Goal: Information Seeking & Learning: Learn about a topic

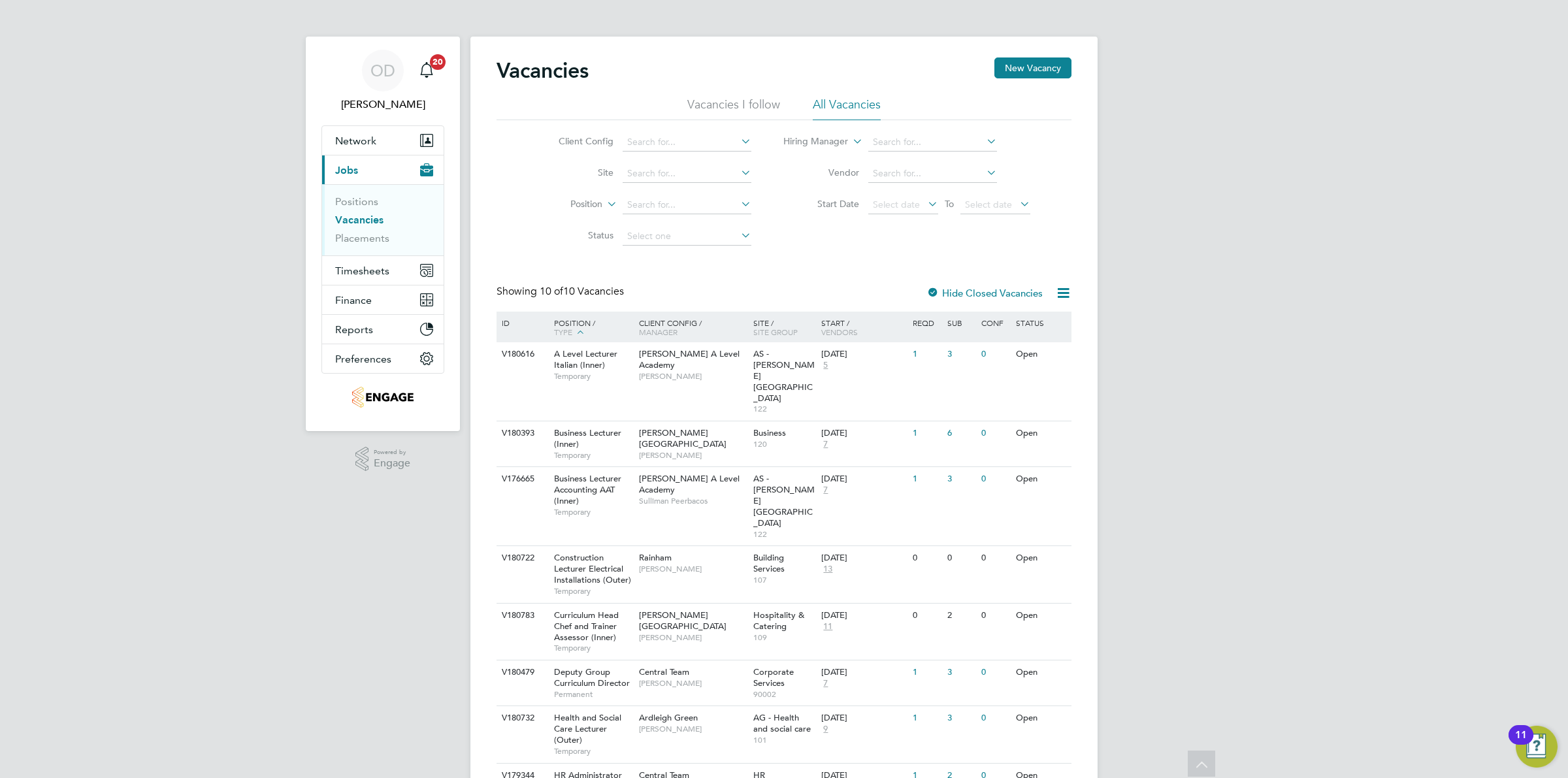
scroll to position [105, 0]
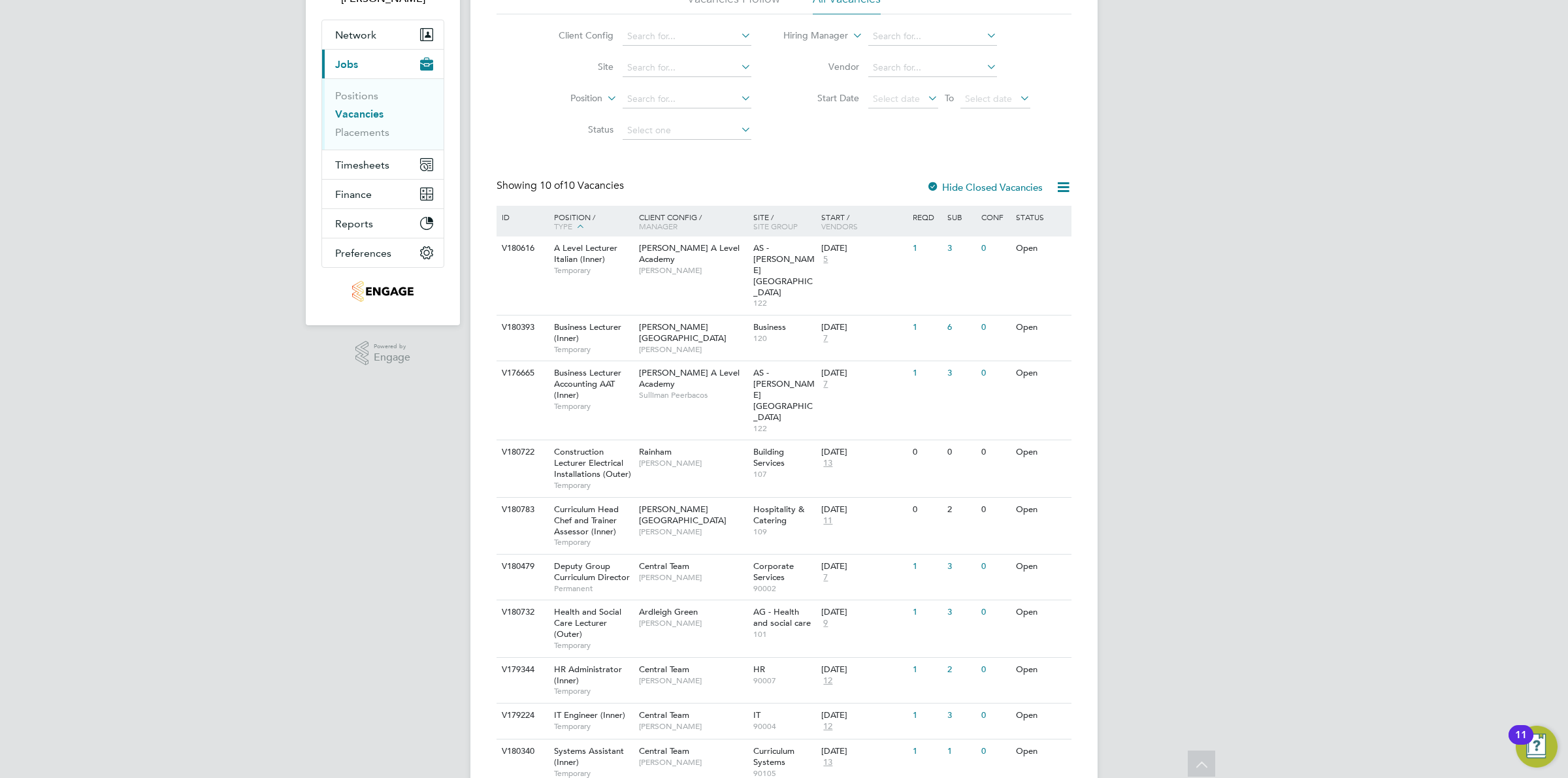
drag, startPoint x: 383, startPoint y: 96, endPoint x: 371, endPoint y: 96, distance: 12.0
click at [383, 96] on li "Positions" at bounding box center [384, 98] width 98 height 18
click at [371, 96] on link "Positions" at bounding box center [357, 96] width 43 height 13
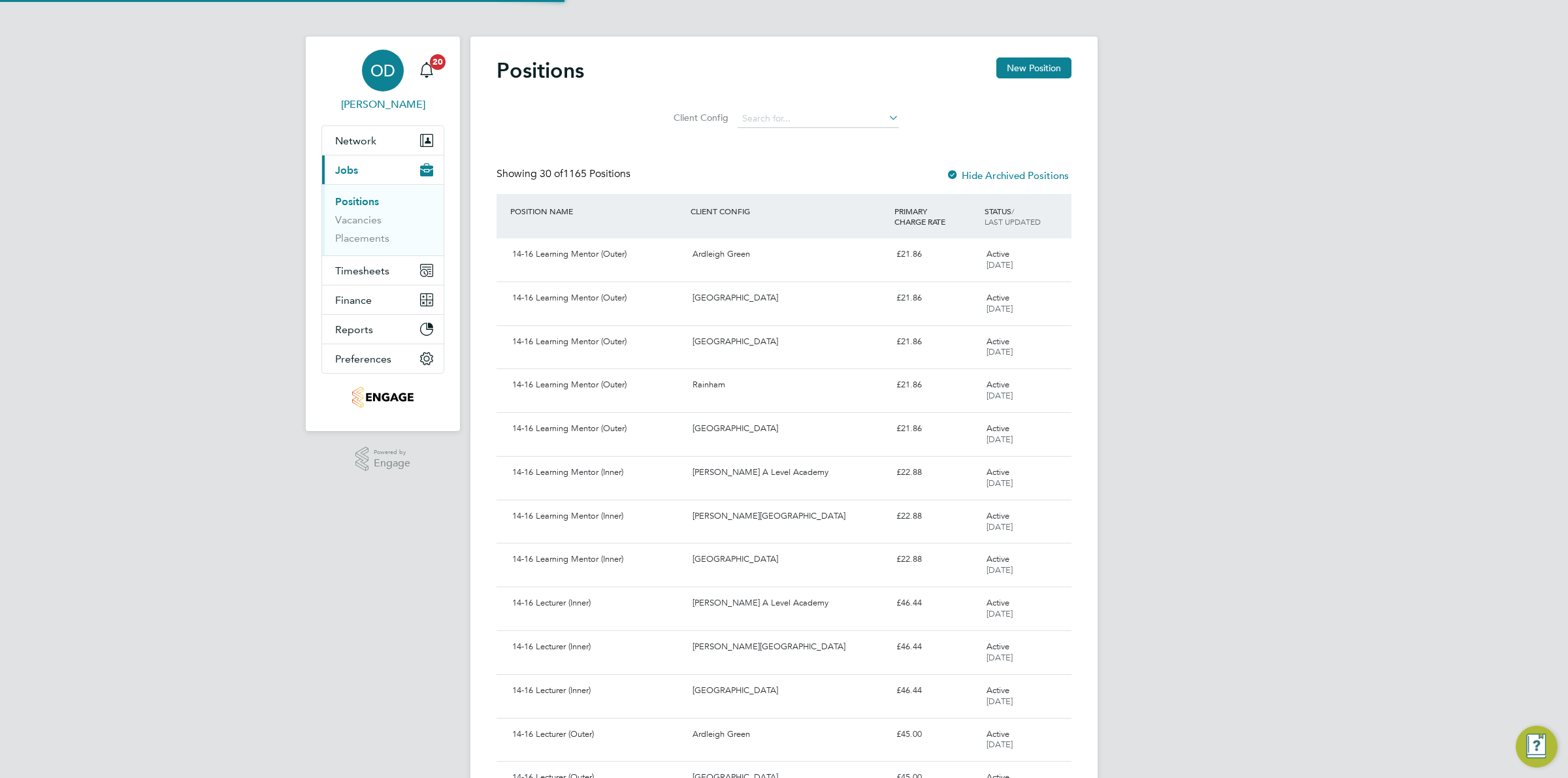
click at [369, 112] on span "[PERSON_NAME]" at bounding box center [382, 104] width 123 height 15
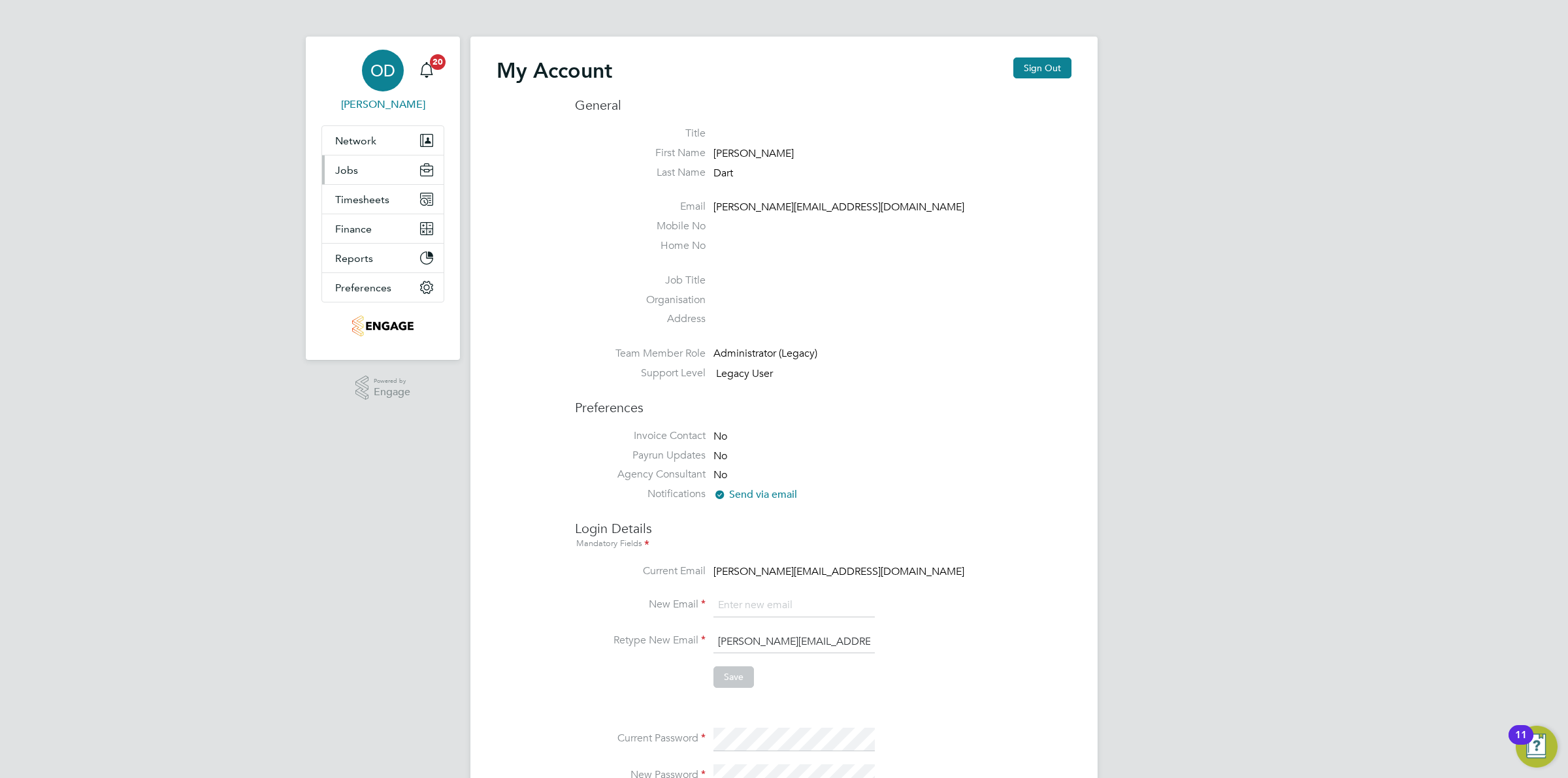
click at [356, 173] on span "Jobs" at bounding box center [346, 170] width 23 height 13
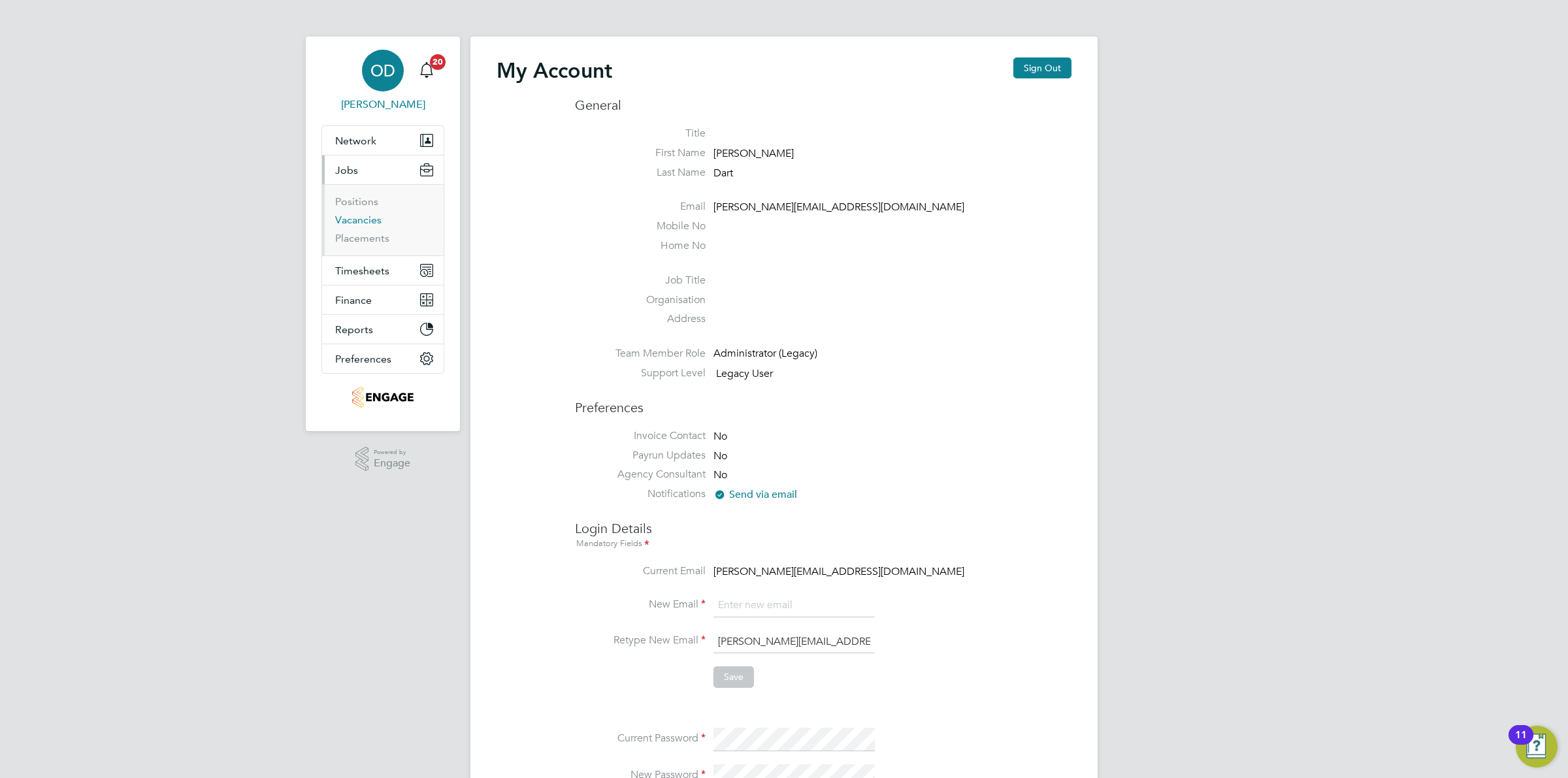
drag, startPoint x: 364, startPoint y: 219, endPoint x: 411, endPoint y: 212, distance: 47.5
click at [364, 220] on link "Vacancies" at bounding box center [358, 220] width 46 height 13
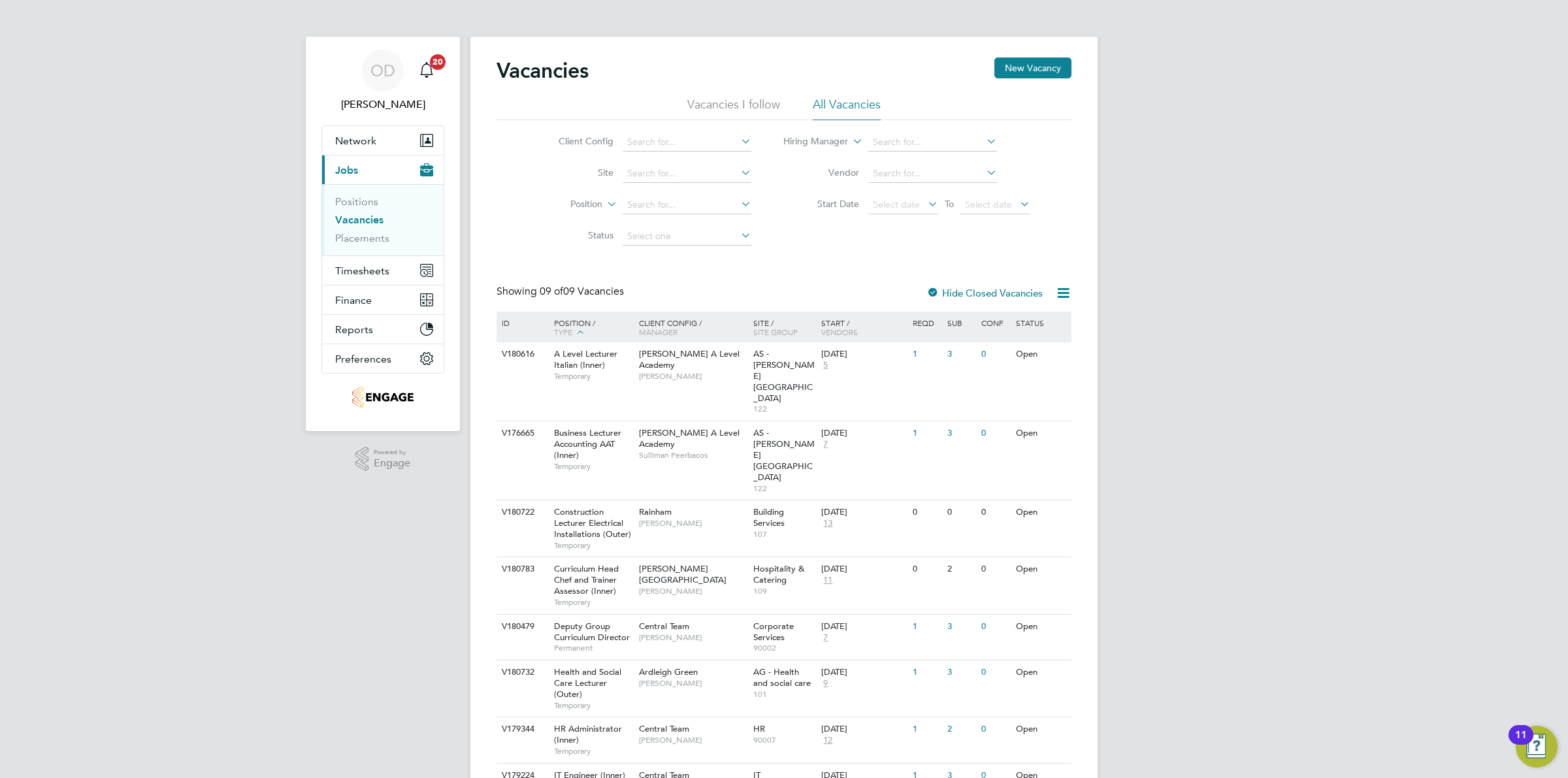
scroll to position [20, 0]
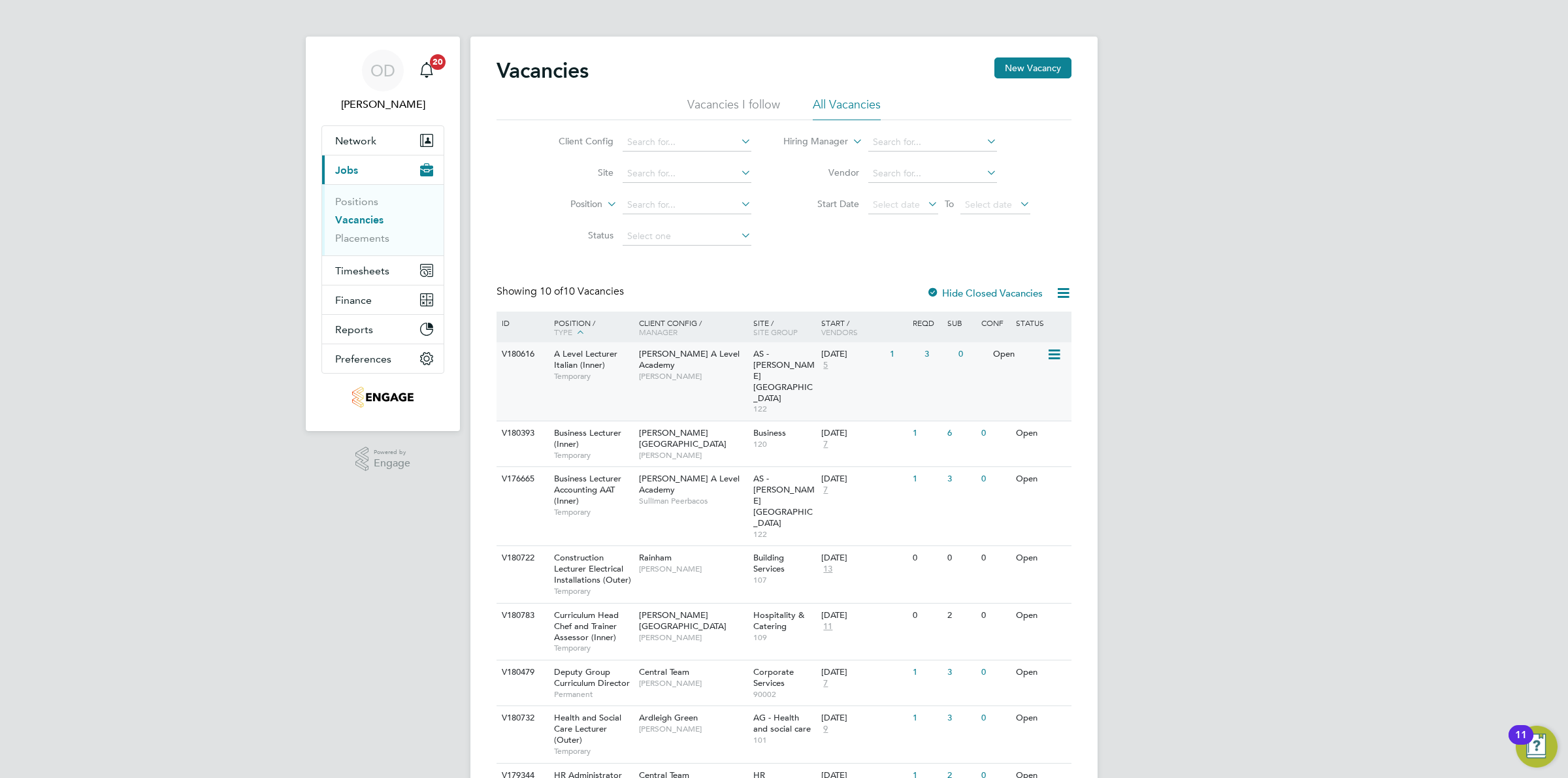
scroll to position [105, 0]
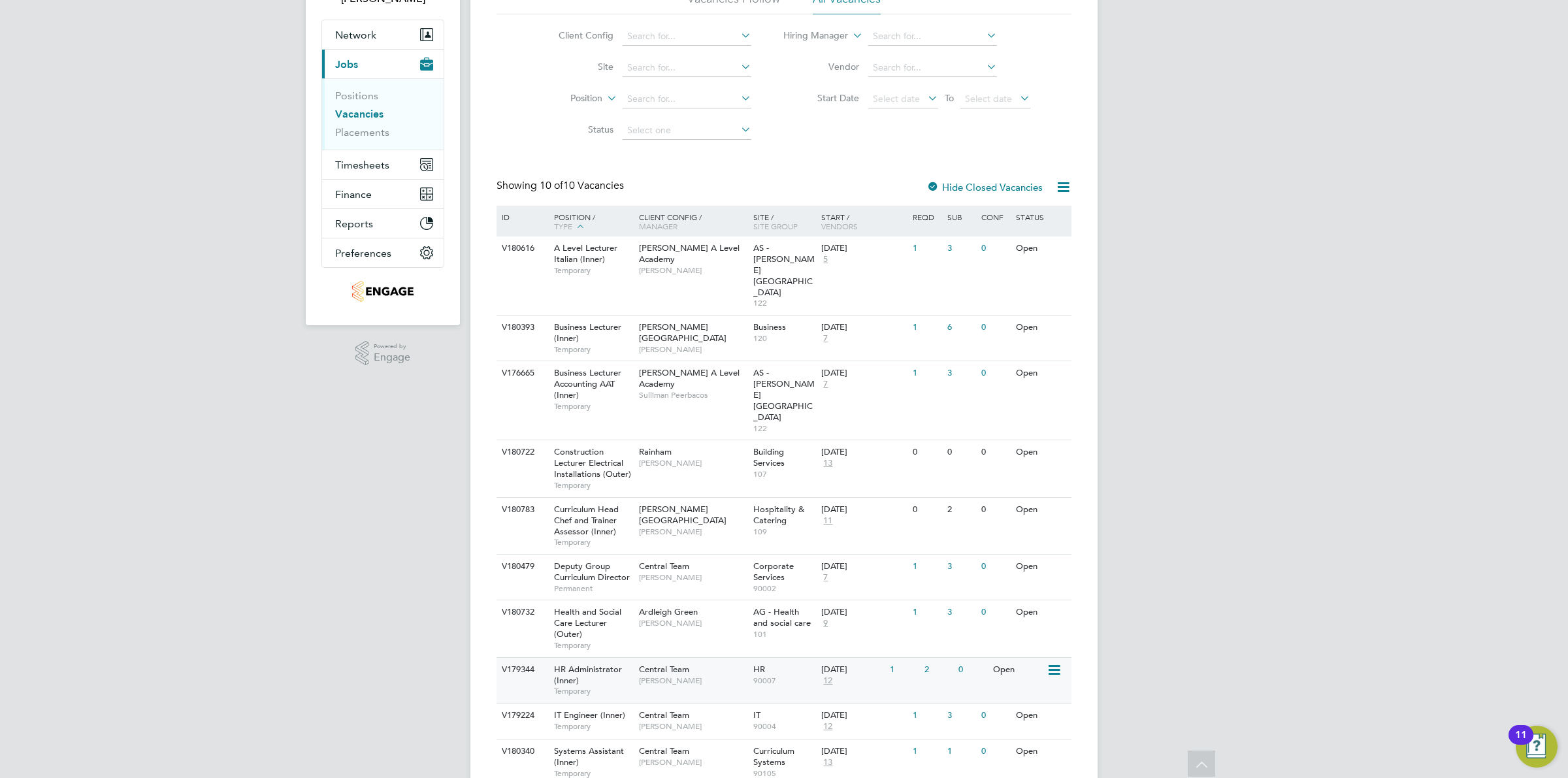
click at [829, 664] on div "[DATE]" at bounding box center [852, 670] width 62 height 11
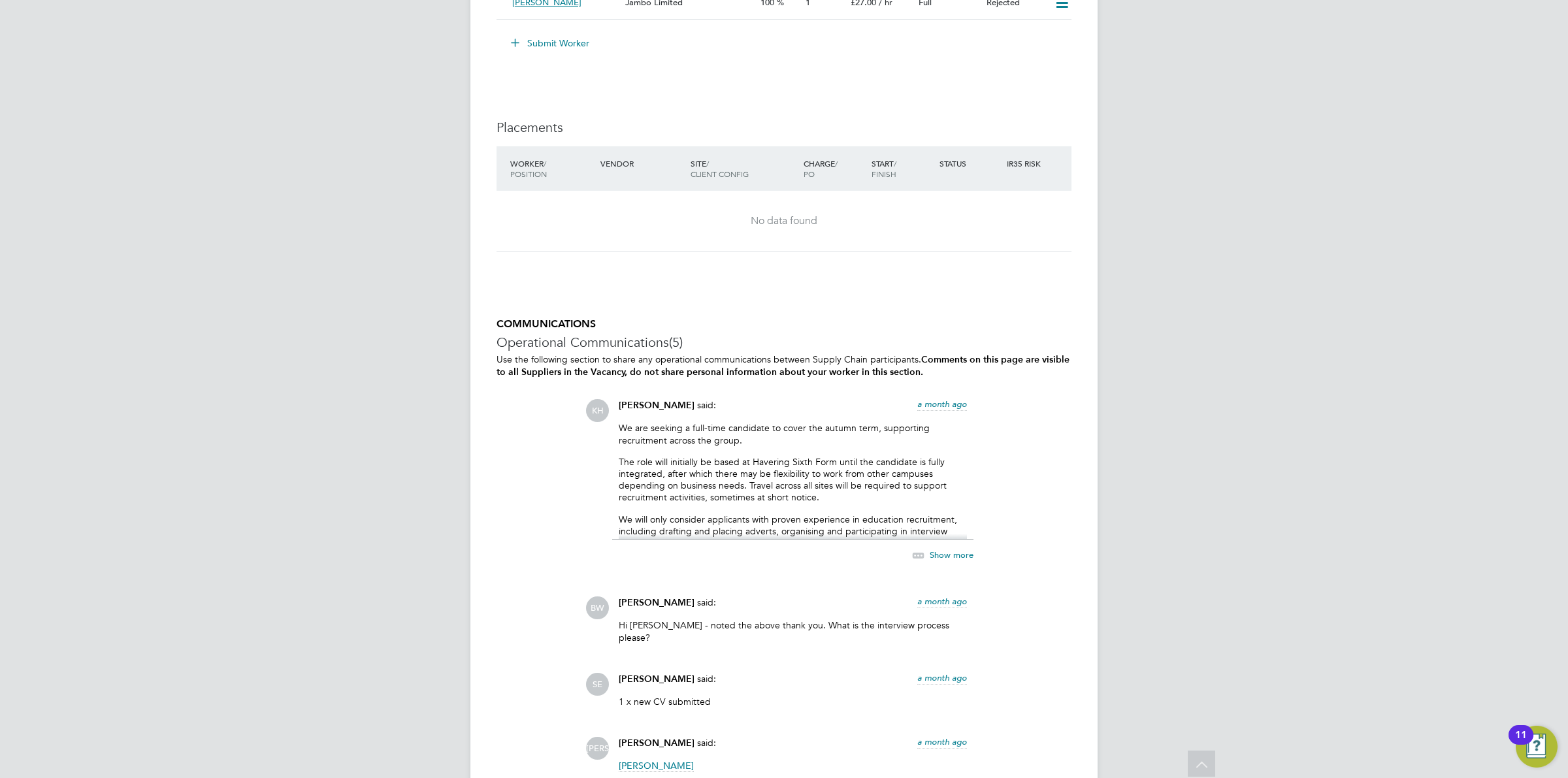
scroll to position [2143, 0]
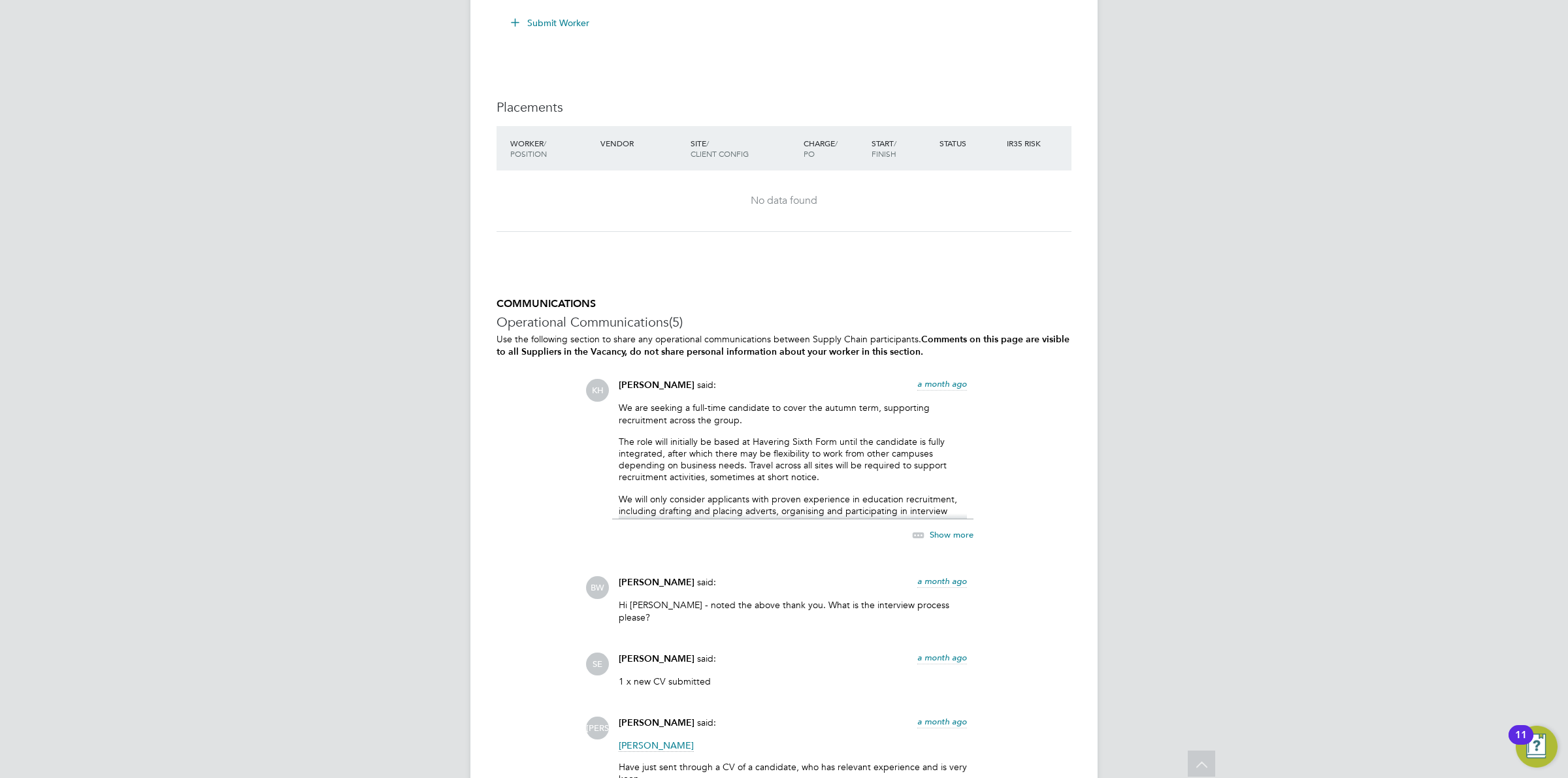
drag, startPoint x: 696, startPoint y: 407, endPoint x: 884, endPoint y: 430, distance: 189.4
click at [873, 425] on p "We are seeking a full-time candidate to cover the autumn term, supporting recru…" at bounding box center [793, 414] width 348 height 23
